Goal: Information Seeking & Learning: Learn about a topic

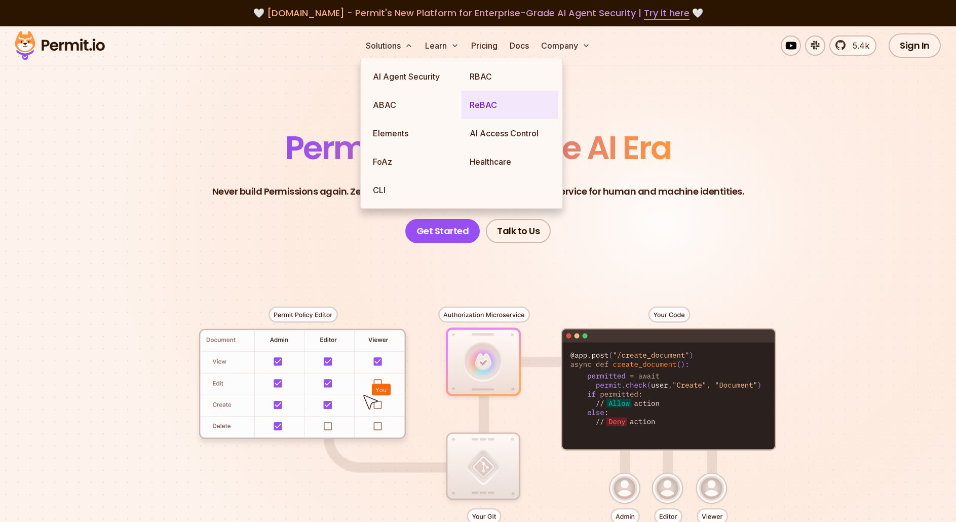
click at [491, 99] on link "ReBAC" at bounding box center [509, 105] width 97 height 28
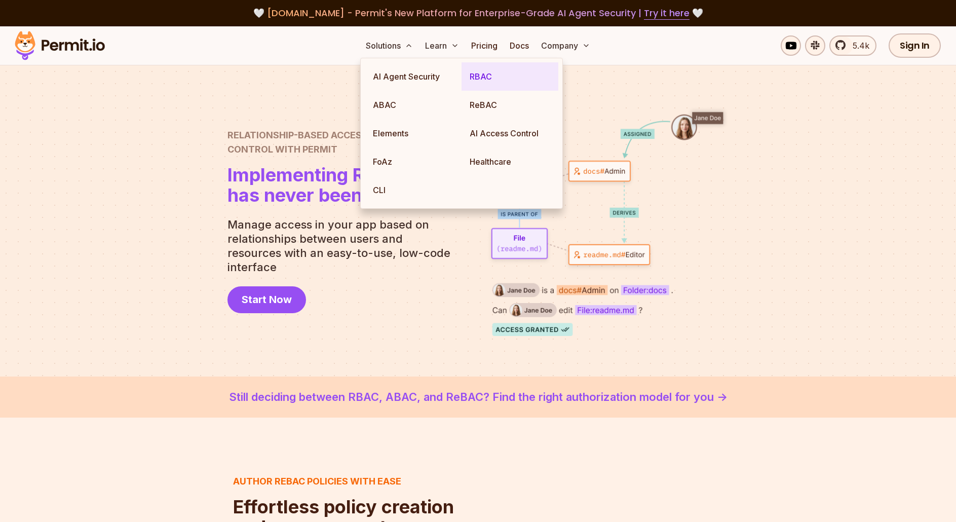
click at [479, 76] on link "RBAC" at bounding box center [509, 76] width 97 height 28
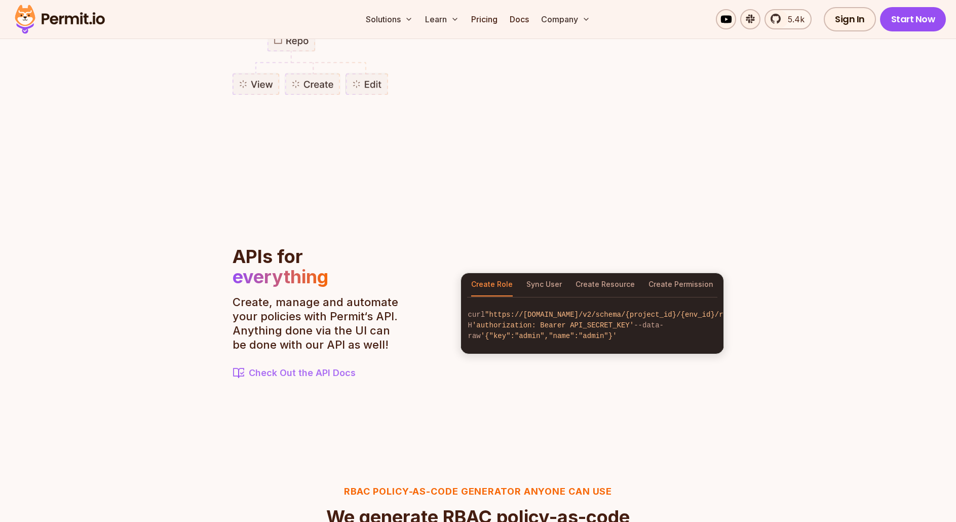
scroll to position [1013, 0]
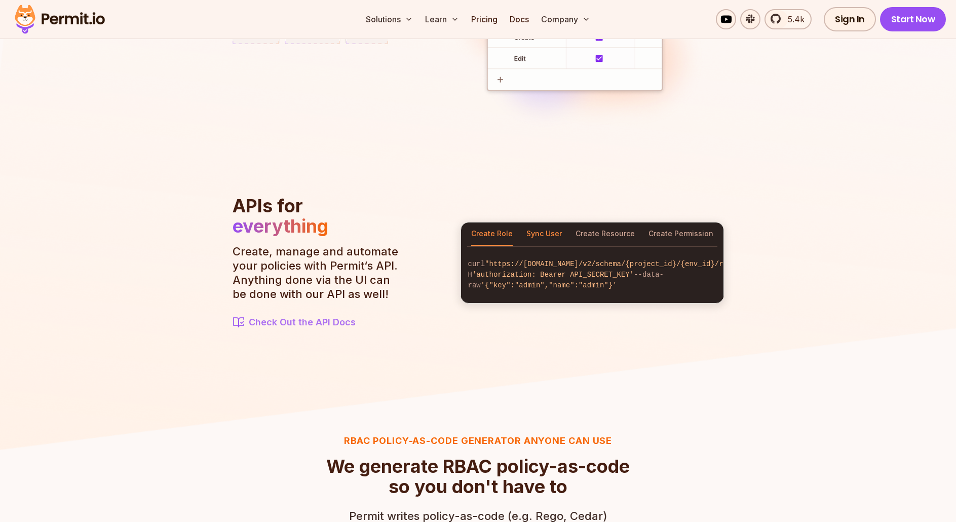
click at [541, 228] on button "Sync User" at bounding box center [543, 233] width 35 height 23
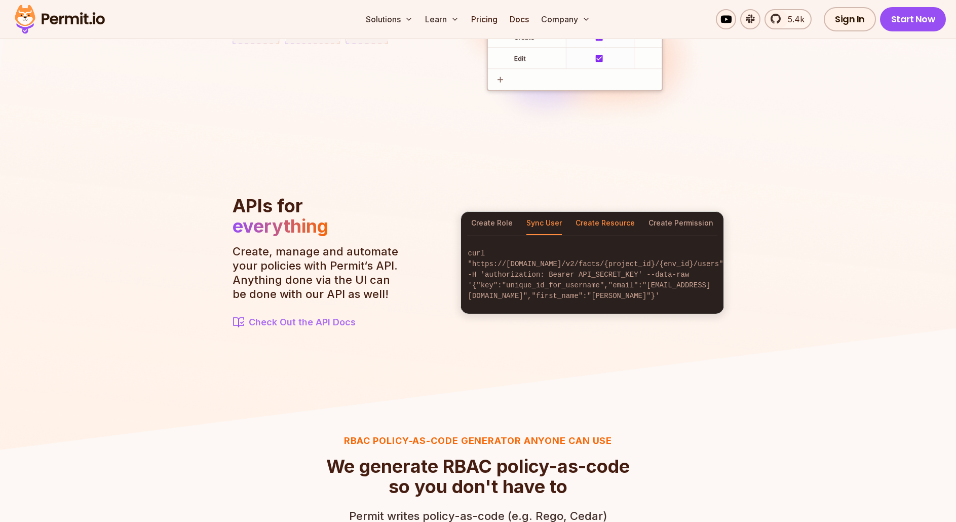
click at [623, 227] on button "Create Resource" at bounding box center [604, 223] width 59 height 23
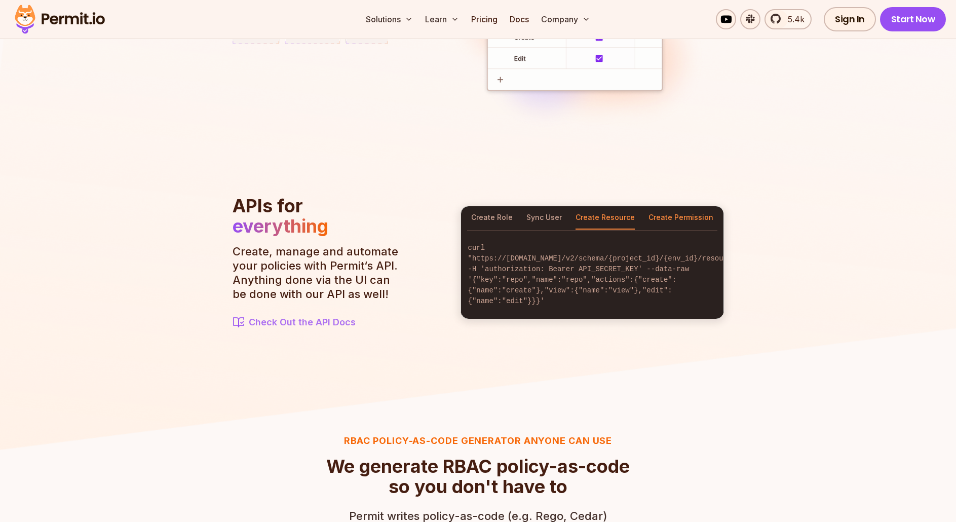
click at [687, 218] on button "Create Permission" at bounding box center [680, 217] width 65 height 23
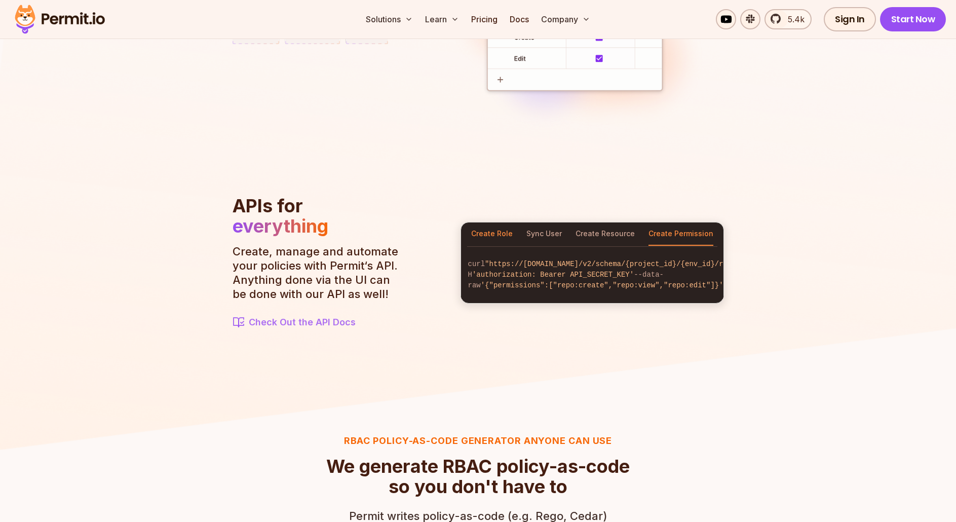
click at [499, 223] on button "Create Role" at bounding box center [492, 233] width 42 height 23
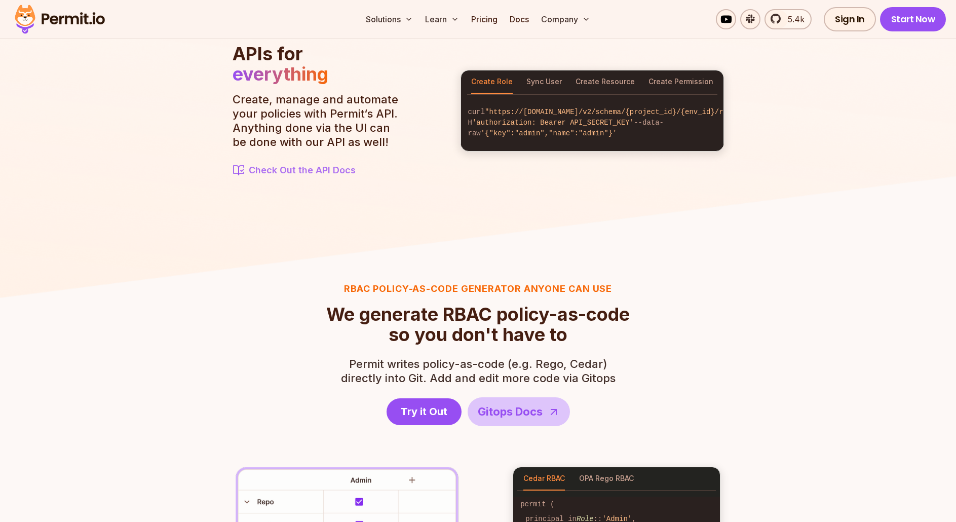
scroll to position [1317, 0]
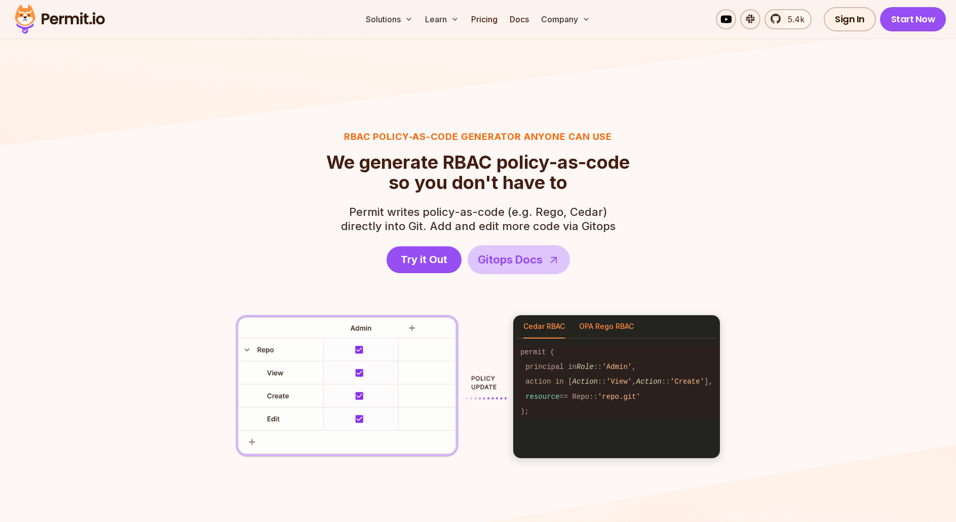
click at [601, 325] on button "OPA Rego RBAC" at bounding box center [606, 326] width 55 height 23
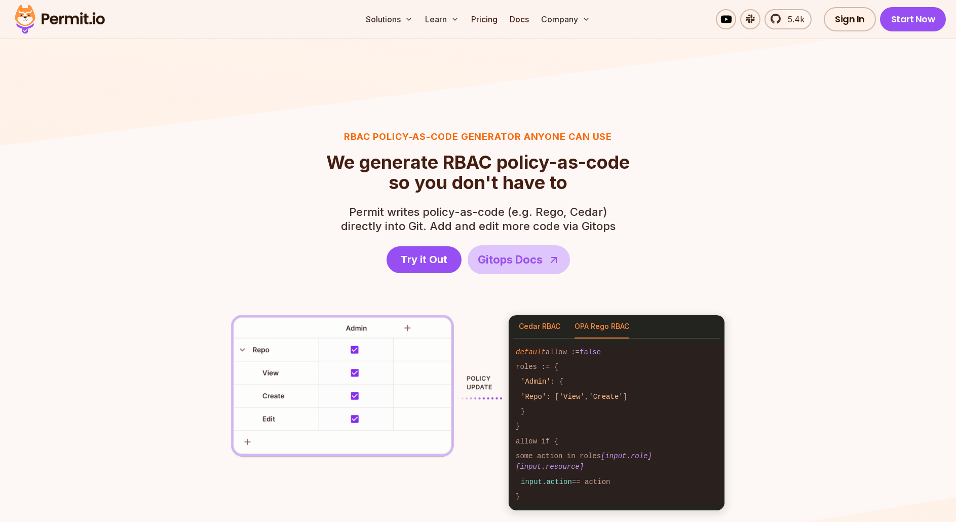
click at [550, 324] on button "Cedar RBAC" at bounding box center [540, 326] width 42 height 23
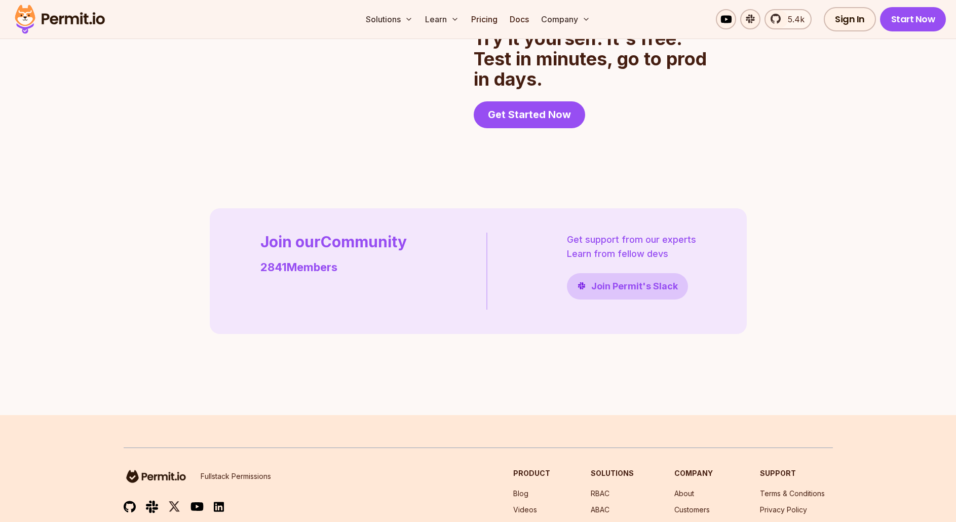
scroll to position [2634, 0]
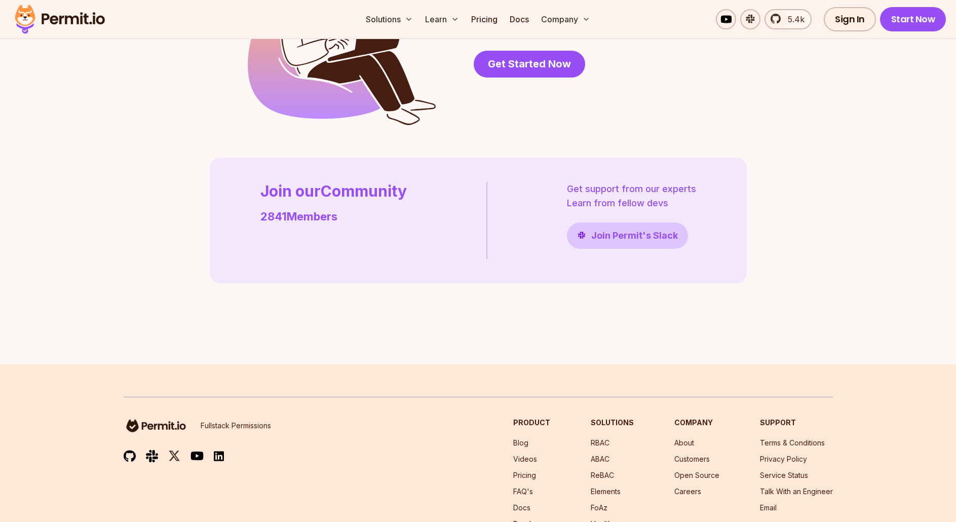
click at [242, 33] on div "Solutions Learn Pricing Docs Company 5.4k Sign In Start Now" at bounding box center [478, 19] width 956 height 39
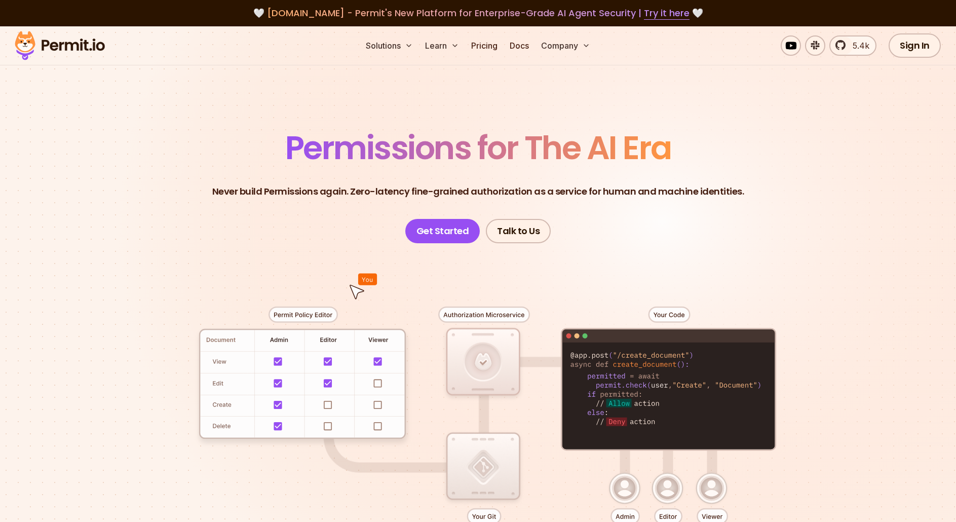
drag, startPoint x: 465, startPoint y: 116, endPoint x: 778, endPoint y: 74, distance: 315.8
click at [779, 76] on section "Permissions for The AI Era Never build Permissions again. Zero-latency fine-gra…" at bounding box center [478, 360] width 956 height 669
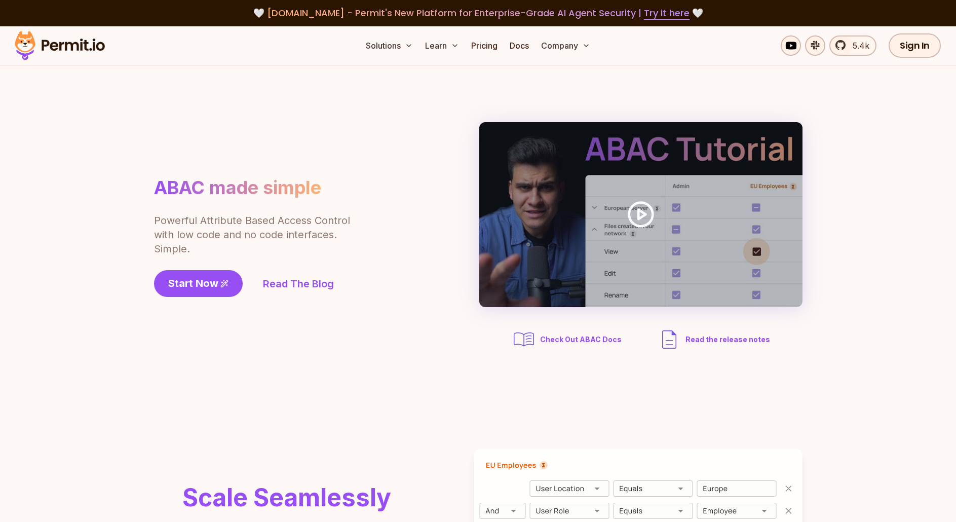
click at [92, 133] on section "ABAC made simple Powerful Attribute Based Access Control with low code and no c…" at bounding box center [478, 236] width 956 height 343
